Goal: Navigation & Orientation: Find specific page/section

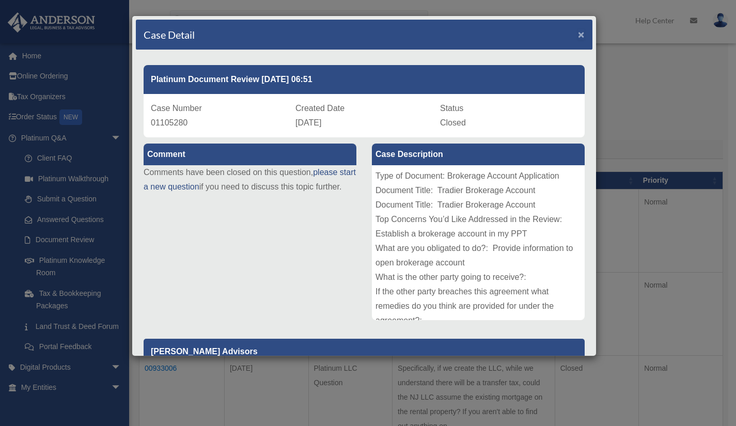
click at [578, 36] on span "×" at bounding box center [581, 34] width 7 height 12
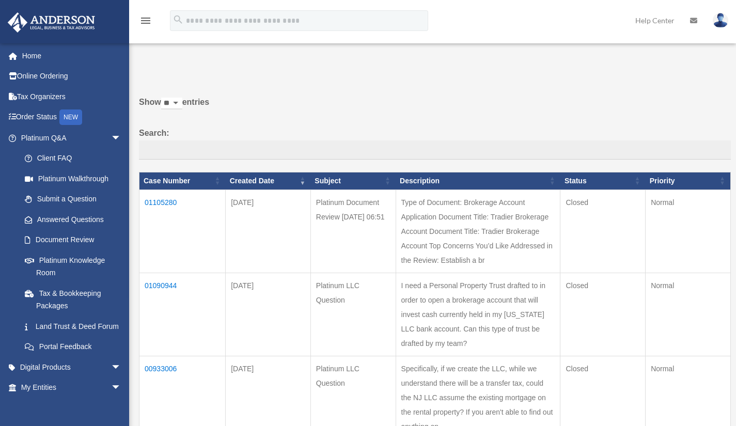
click at [39, 137] on link "Platinum Q&A arrow_drop_down" at bounding box center [69, 138] width 124 height 21
click at [35, 55] on link "Home" at bounding box center [72, 55] width 130 height 21
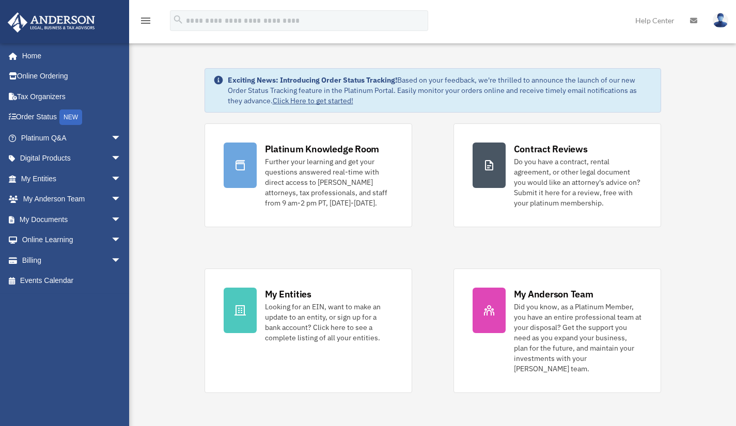
click at [295, 310] on div "Looking for an EIN, want to make an update to an entity, or sign up for a bank …" at bounding box center [329, 321] width 128 height 41
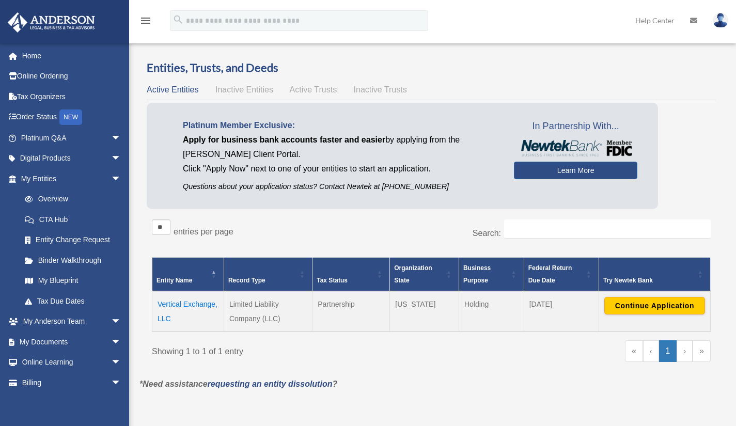
click at [186, 302] on td "Vertical Exchange, LLC" at bounding box center [188, 311] width 72 height 40
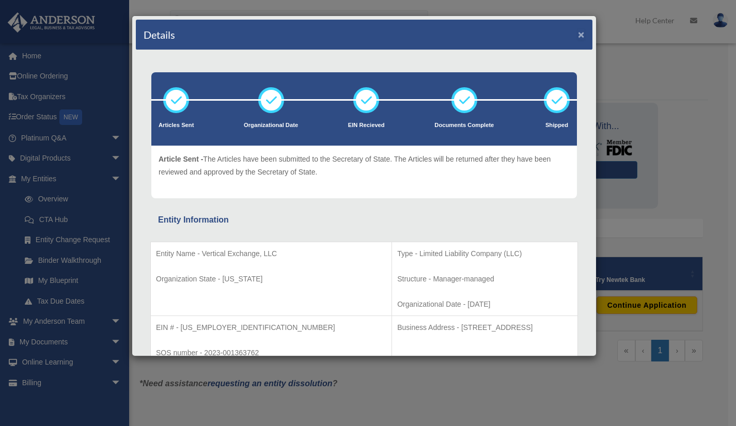
click at [578, 33] on button "×" at bounding box center [581, 34] width 7 height 11
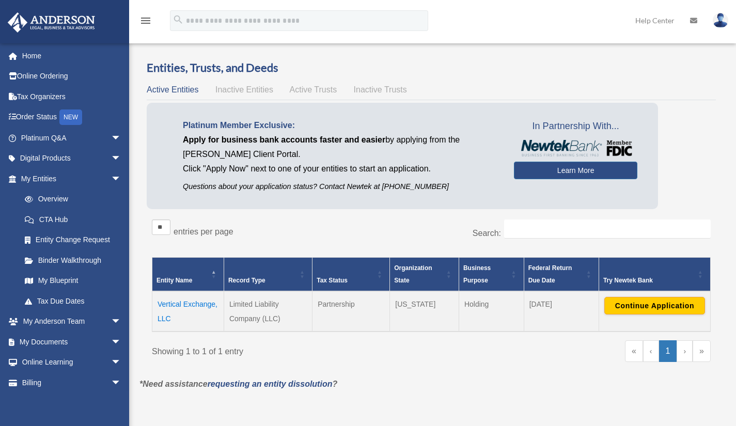
click at [303, 89] on span "Active Trusts" at bounding box center [313, 89] width 47 height 9
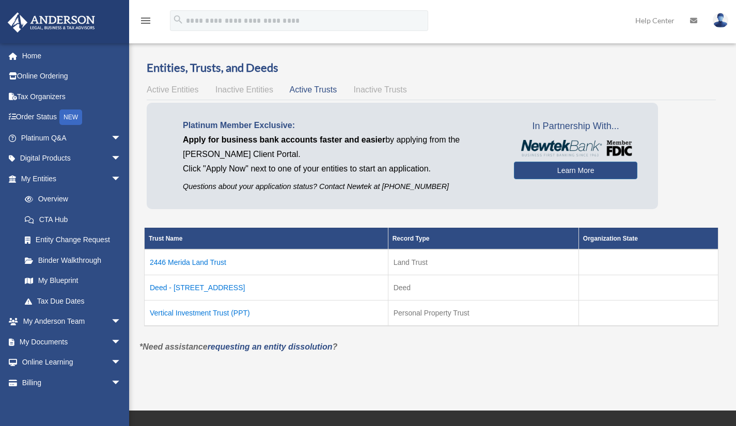
click at [188, 311] on td "Vertical Investment Trust (PPT)" at bounding box center [267, 313] width 244 height 26
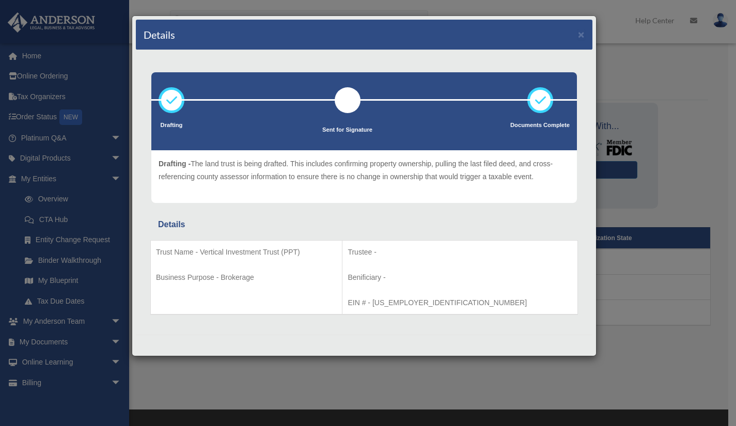
click at [244, 248] on p "Trust Name - Vertical Investment Trust (PPT)" at bounding box center [246, 252] width 181 height 13
click at [37, 178] on div "Details × Drafting Sent for Signature" at bounding box center [368, 213] width 736 height 426
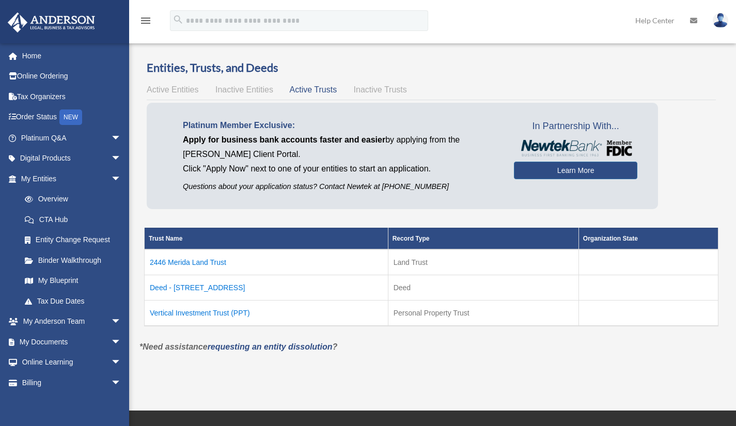
click at [44, 339] on link "My Documents arrow_drop_down" at bounding box center [72, 341] width 130 height 21
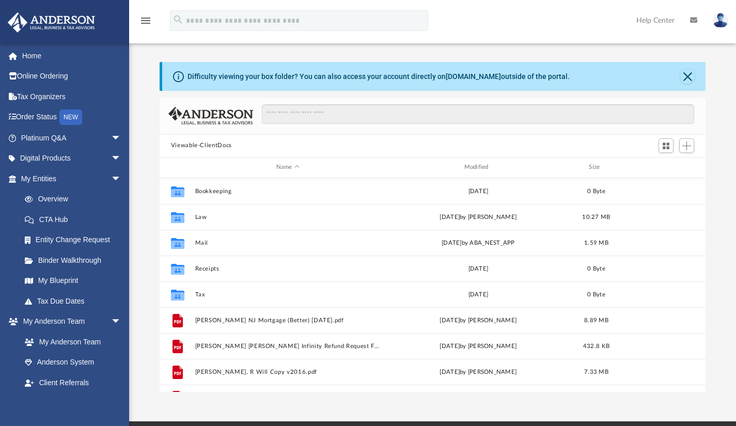
scroll to position [227, 538]
